Goal: Obtain resource: Download file/media

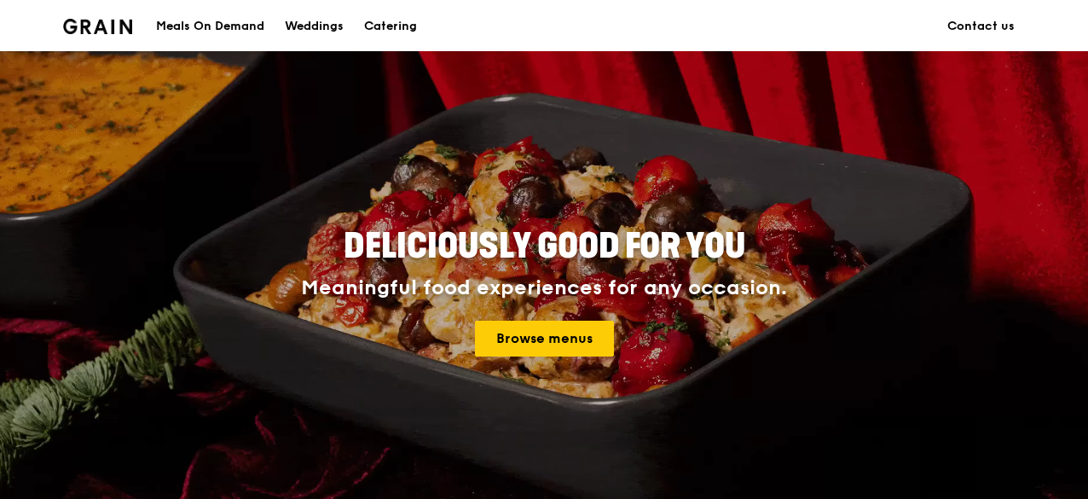
scroll to position [170, 0]
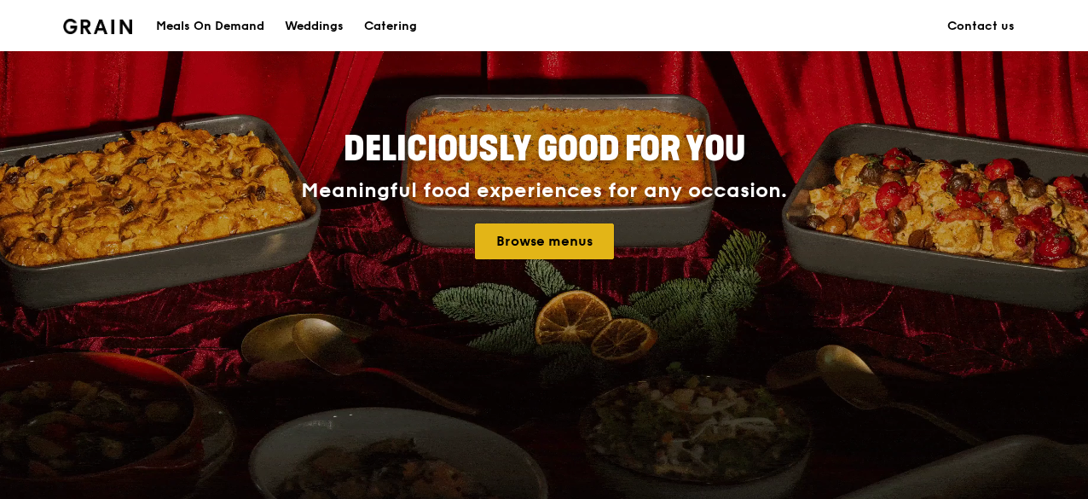
click at [531, 245] on link "Browse menus" at bounding box center [544, 241] width 139 height 36
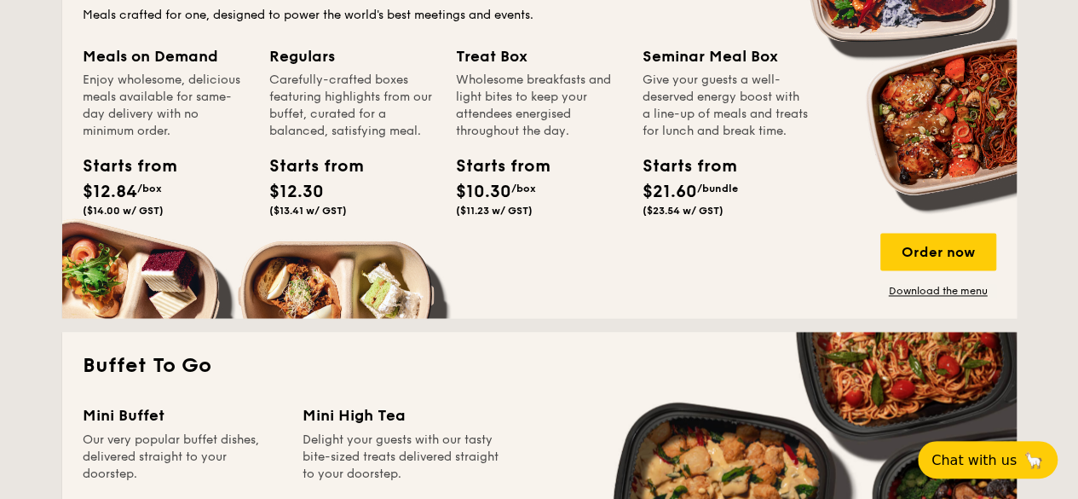
scroll to position [1107, 0]
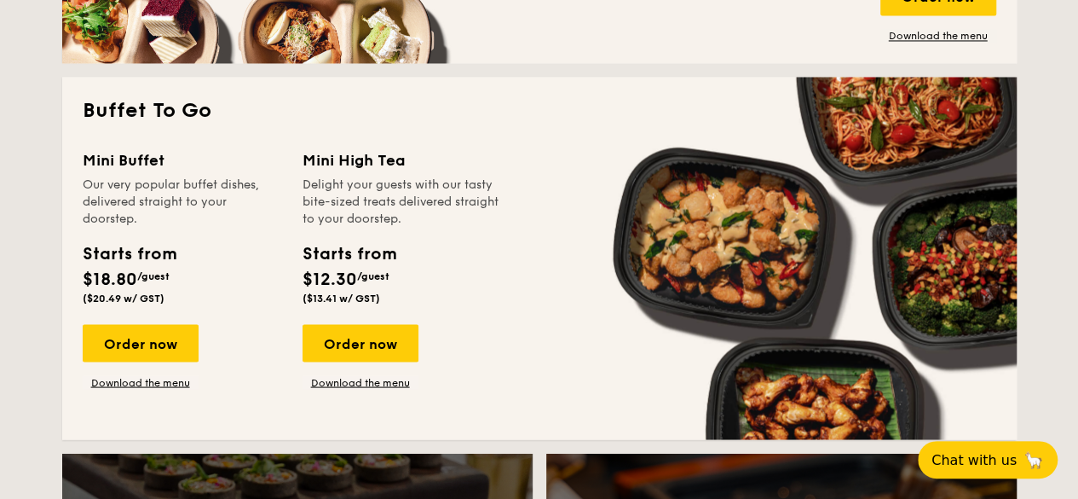
drag, startPoint x: 541, startPoint y: 239, endPoint x: 535, endPoint y: 232, distance: 9.1
click at [535, 232] on div "Mini Buffet Our very popular buffet dishes, delivered straight to your doorstep…" at bounding box center [540, 283] width 914 height 270
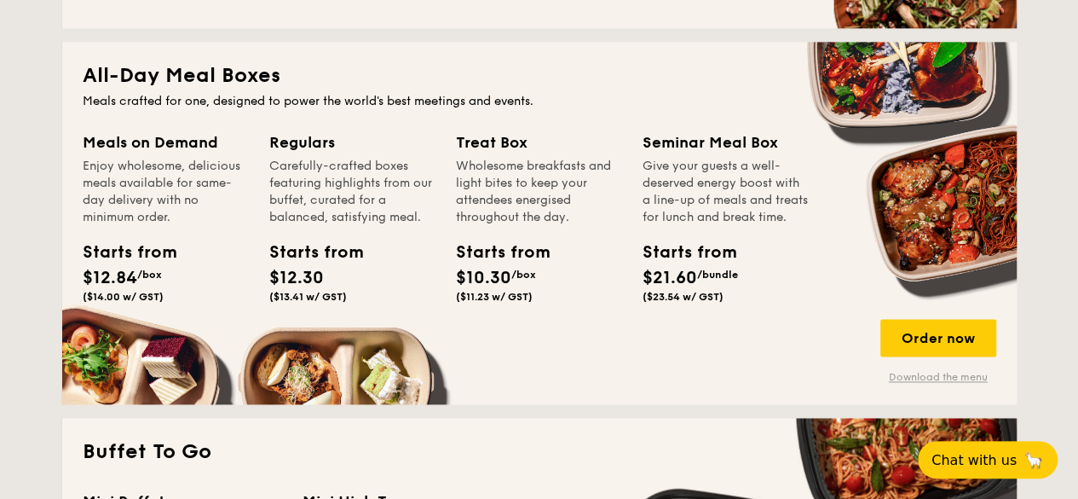
click at [921, 378] on link "Download the menu" at bounding box center [939, 377] width 116 height 14
